Goal: Book appointment/travel/reservation

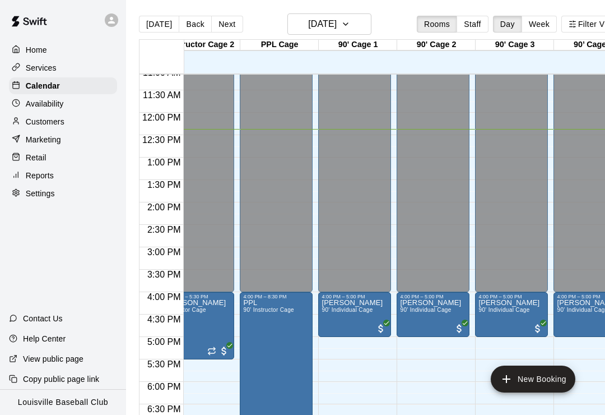
scroll to position [500, 416]
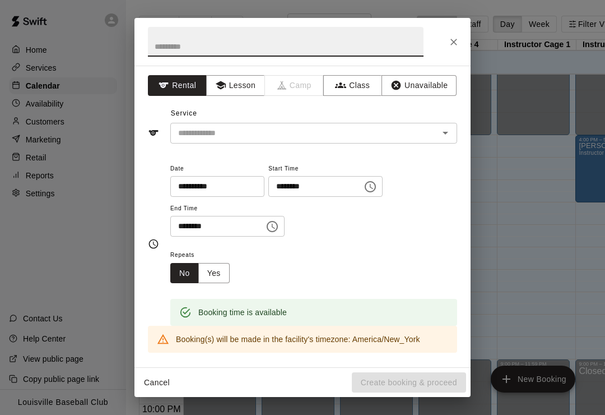
click at [293, 45] on input "text" at bounding box center [286, 42] width 276 height 30
click at [436, 127] on div at bounding box center [437, 133] width 29 height 16
type input "******"
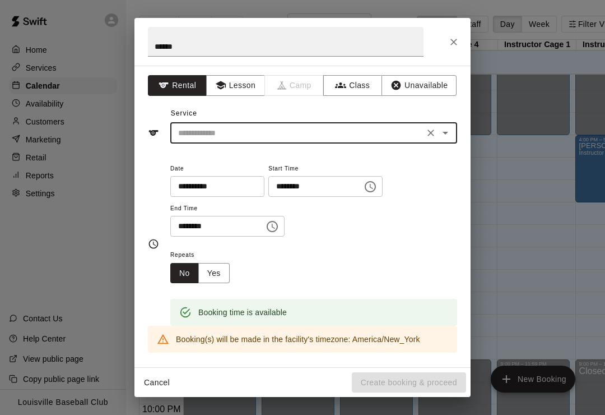
click at [445, 135] on icon "Open" at bounding box center [445, 132] width 13 height 13
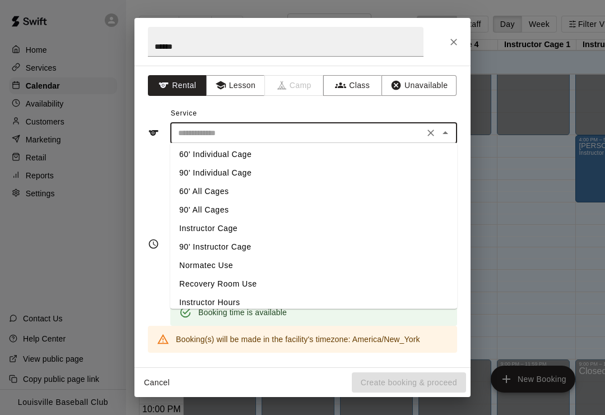
click at [265, 154] on li "60' Individual Cage" at bounding box center [313, 154] width 287 height 18
type input "**********"
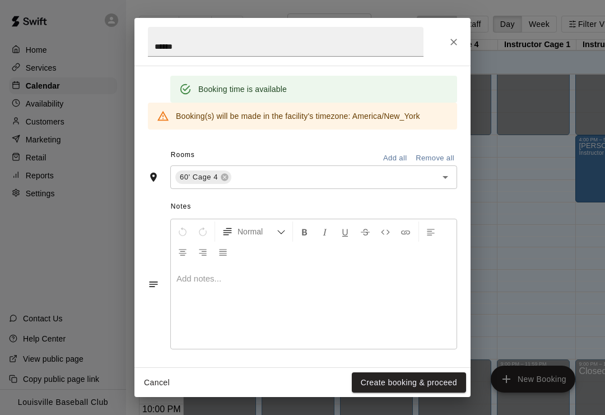
click at [409, 381] on button "Create booking & proceed" at bounding box center [409, 382] width 114 height 21
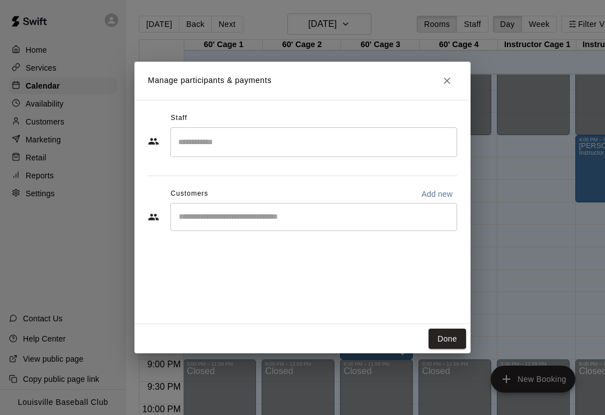
click at [272, 216] on input "Start typing to search customers..." at bounding box center [313, 216] width 277 height 11
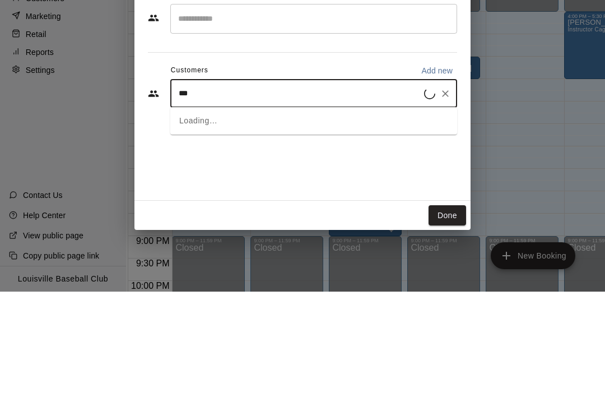
type input "****"
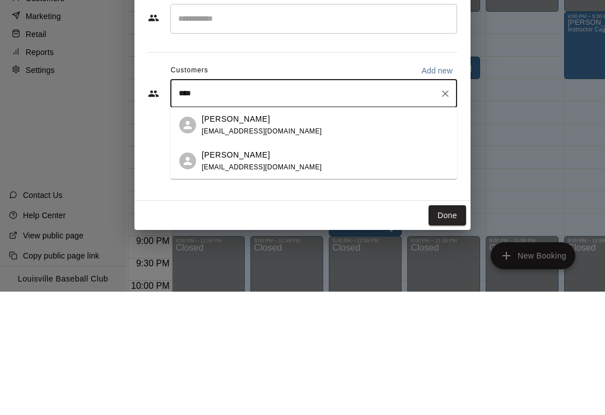
click at [250, 251] on span "[EMAIL_ADDRESS][DOMAIN_NAME]" at bounding box center [262, 255] width 121 height 8
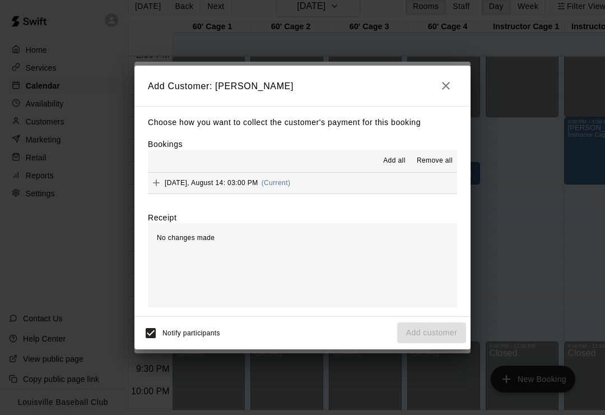
click at [162, 182] on button "Add" at bounding box center [156, 182] width 17 height 17
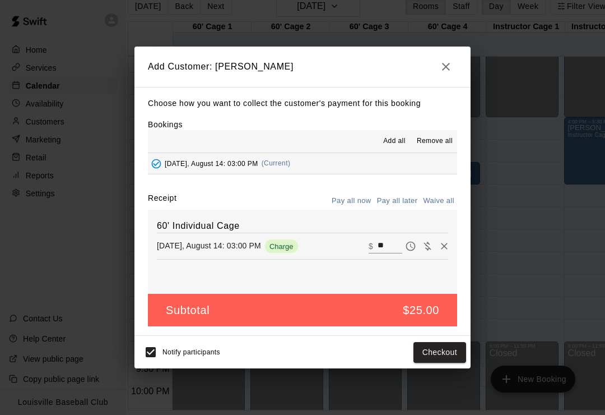
click at [424, 248] on icon "Waive payment" at bounding box center [427, 245] width 11 height 11
type input "*"
click at [432, 351] on button "Add customer" at bounding box center [431, 352] width 69 height 21
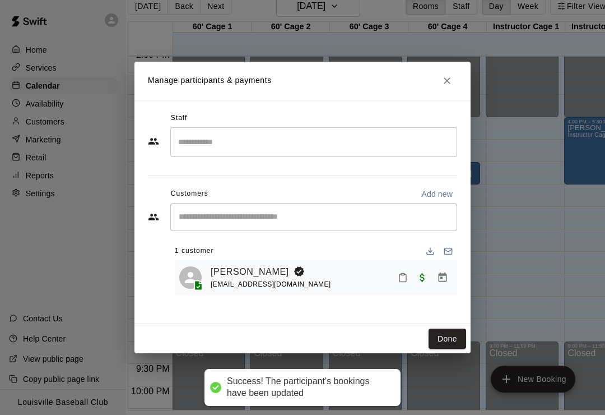
click at [443, 342] on button "Done" at bounding box center [448, 339] width 38 height 21
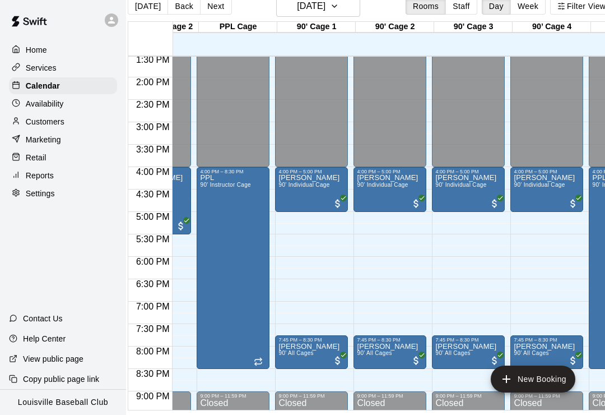
scroll to position [607, 451]
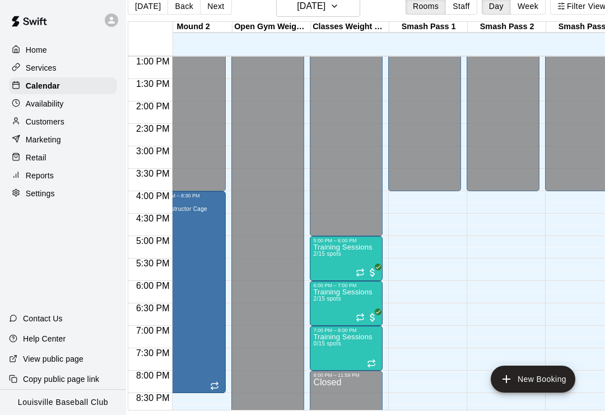
click at [325, 386] on icon "delete" at bounding box center [325, 382] width 8 height 10
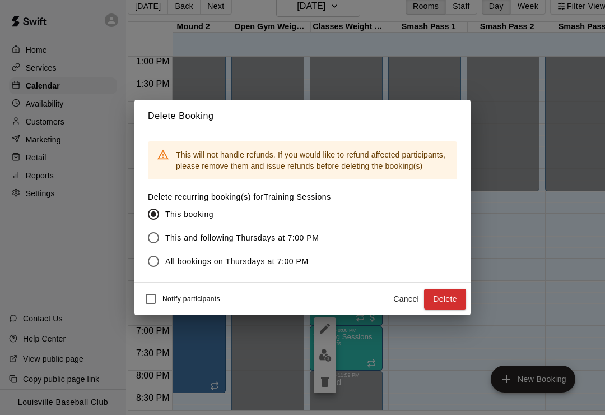
click at [455, 298] on button "Delete" at bounding box center [445, 299] width 42 height 21
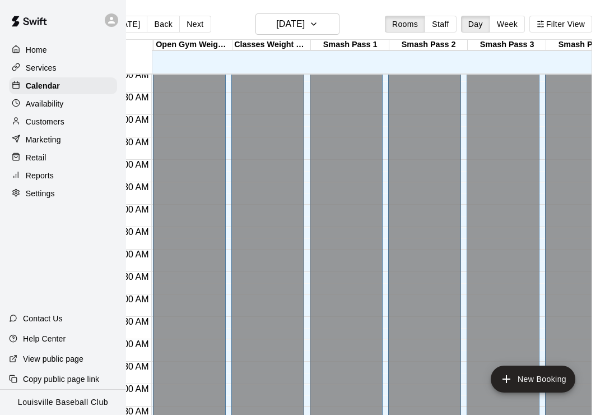
scroll to position [93, 1019]
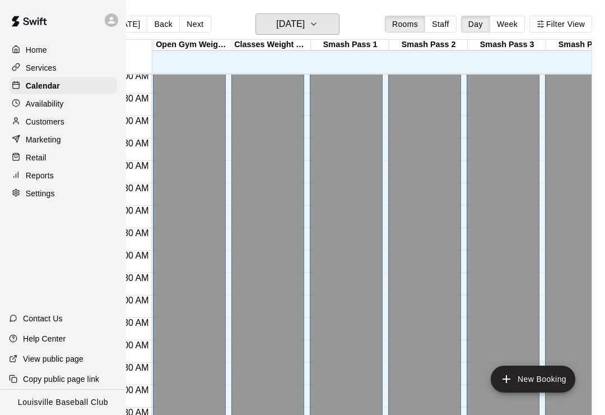
click at [276, 30] on h6 "[DATE]" at bounding box center [290, 24] width 29 height 16
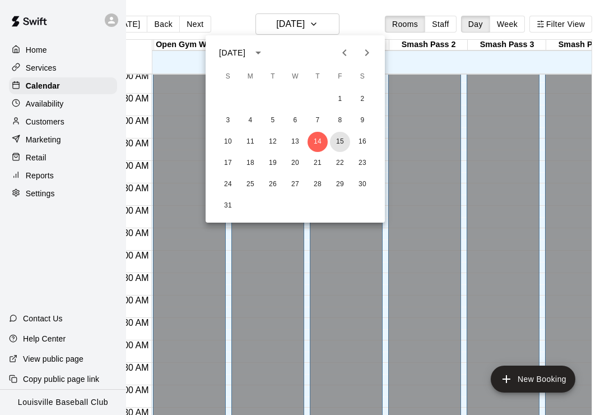
click at [339, 146] on button "15" at bounding box center [340, 142] width 20 height 20
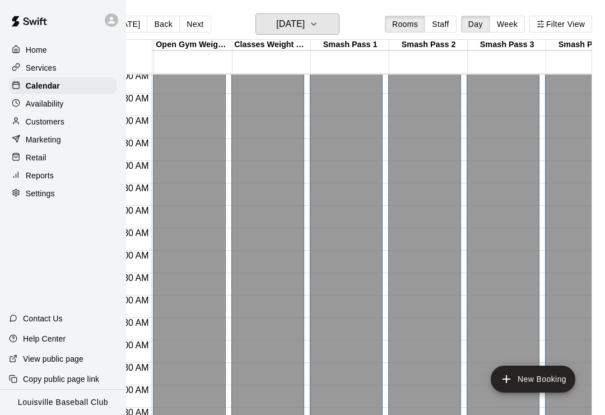
scroll to position [204, 1016]
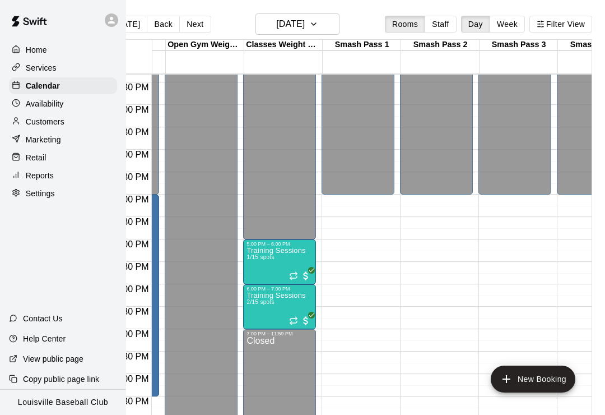
click at [255, 288] on img "edit" at bounding box center [258, 286] width 13 height 13
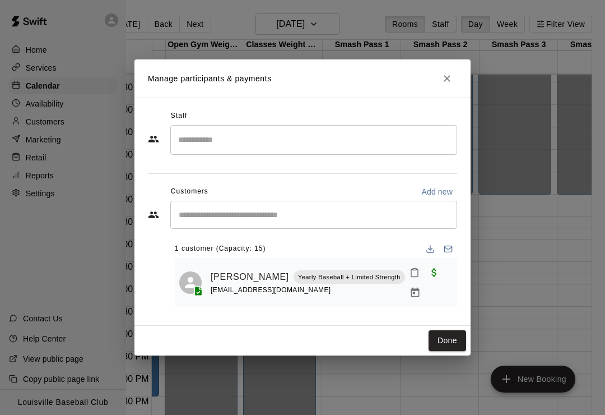
click at [442, 84] on icon "Close" at bounding box center [447, 78] width 11 height 11
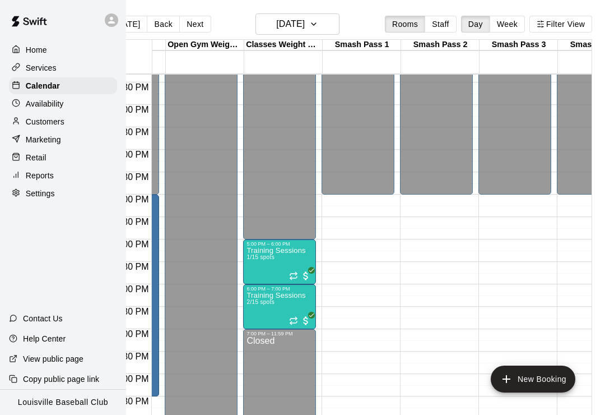
click at [262, 304] on span "2/15 spots" at bounding box center [260, 302] width 27 height 6
click at [255, 336] on img "edit" at bounding box center [258, 337] width 13 height 13
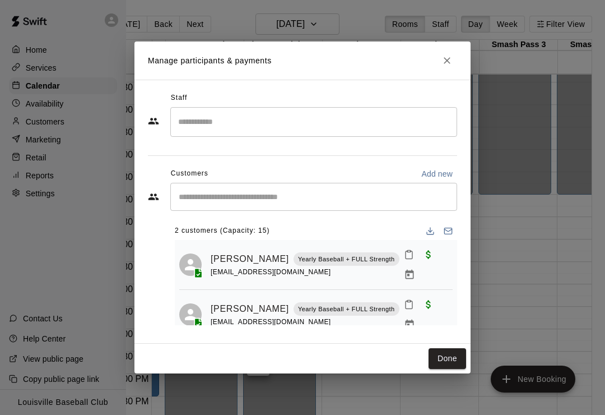
click at [443, 66] on icon "Close" at bounding box center [447, 60] width 11 height 11
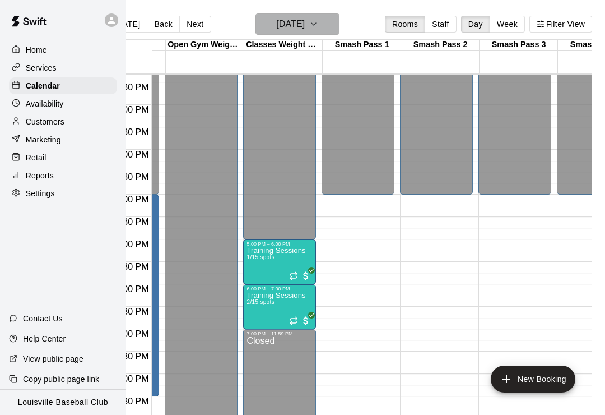
click at [287, 27] on h6 "[DATE]" at bounding box center [290, 24] width 29 height 16
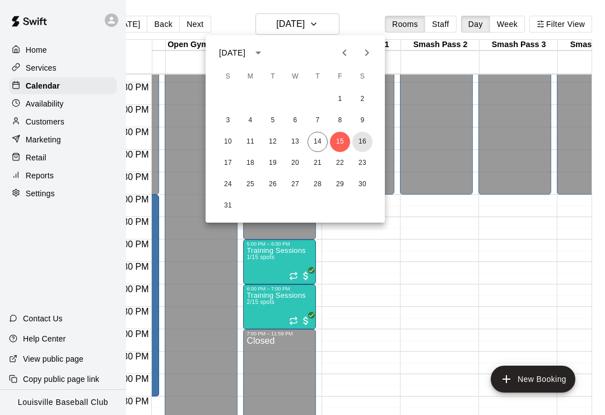
click at [357, 141] on button "16" at bounding box center [363, 142] width 20 height 20
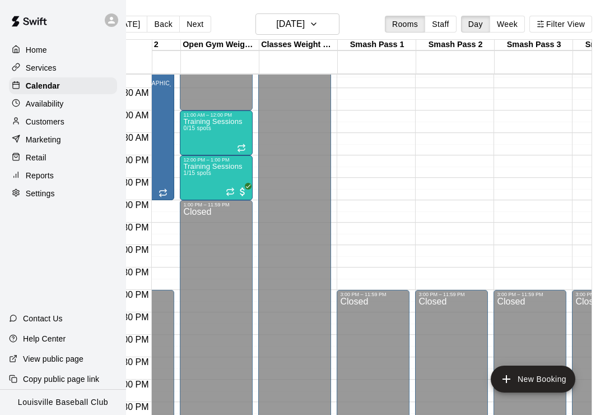
click at [207, 174] on span "1/15 spots" at bounding box center [196, 173] width 27 height 6
click at [184, 205] on button "edit" at bounding box center [195, 209] width 22 height 22
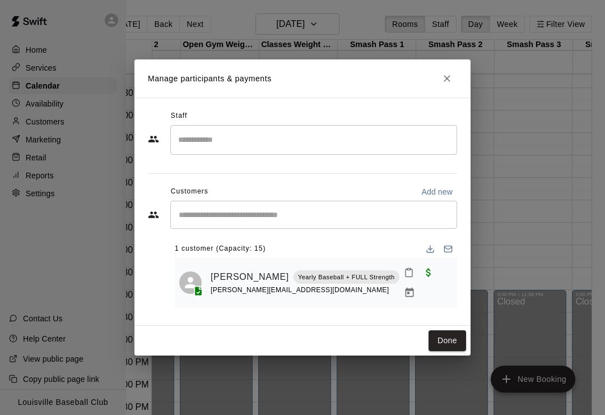
click at [446, 87] on button "Close" at bounding box center [447, 78] width 20 height 20
